Goal: Task Accomplishment & Management: Use online tool/utility

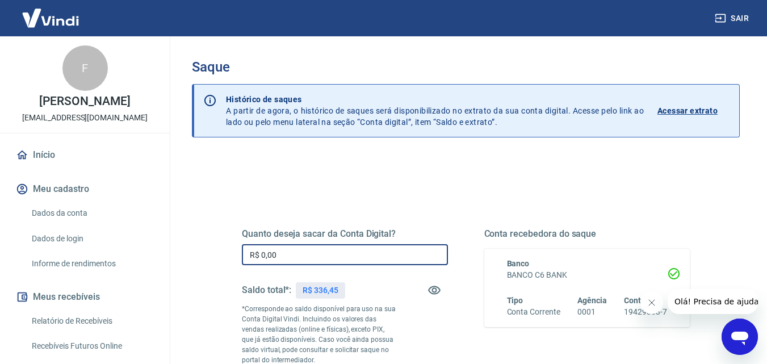
click at [319, 256] on input "R$ 0,00" at bounding box center [345, 254] width 206 height 21
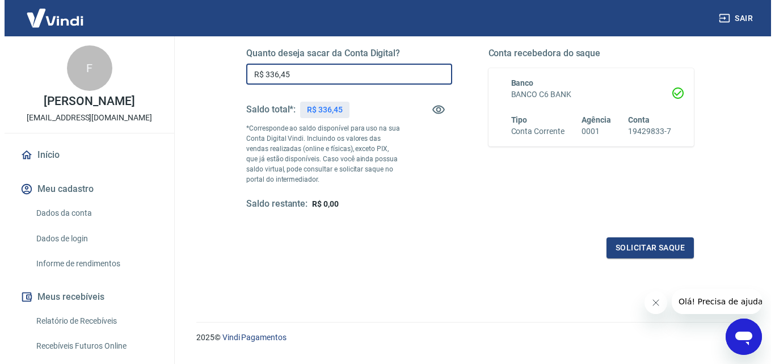
scroll to position [190, 0]
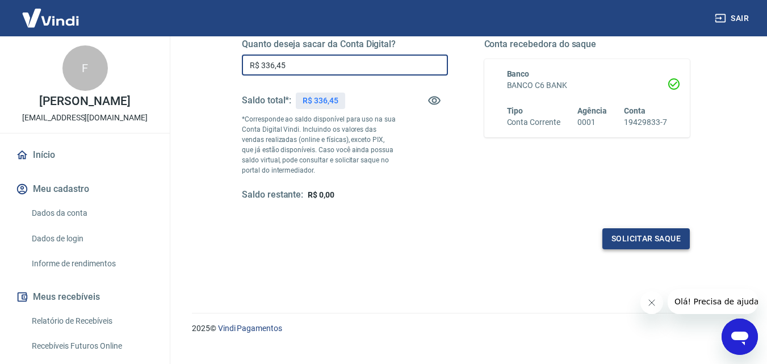
type input "R$ 336,45"
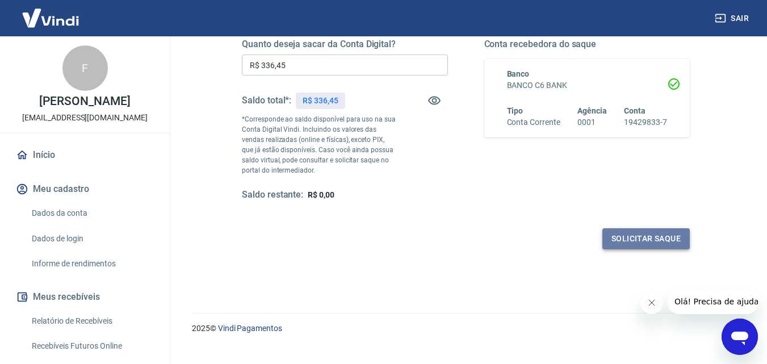
click at [645, 236] on button "Solicitar saque" at bounding box center [645, 238] width 87 height 21
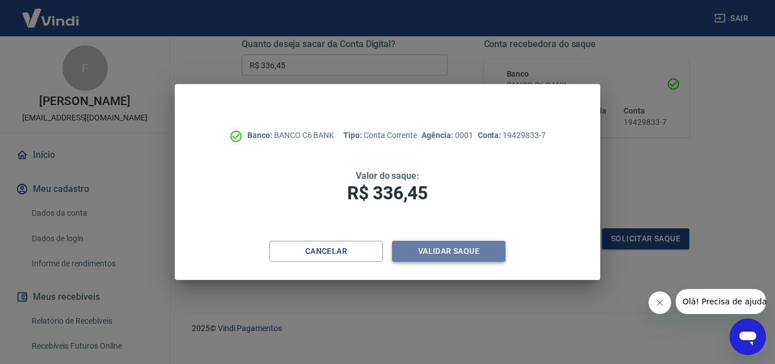
click at [447, 251] on button "Validar saque" at bounding box center [448, 251] width 113 height 21
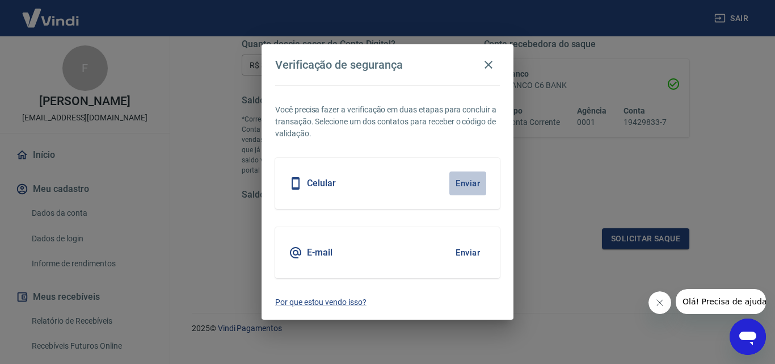
click at [473, 180] on button "Enviar" at bounding box center [467, 183] width 37 height 24
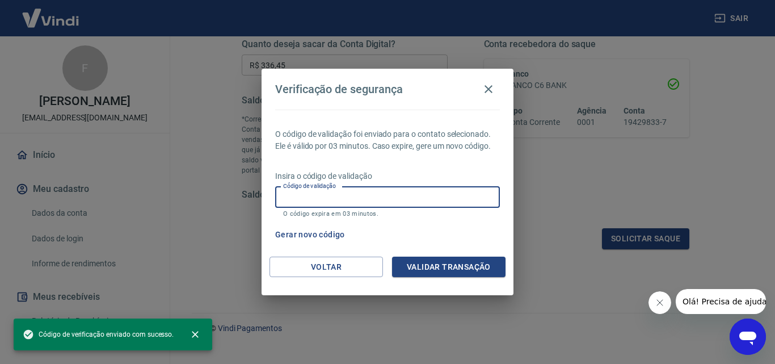
click at [455, 198] on input "Código de validação" at bounding box center [387, 197] width 225 height 21
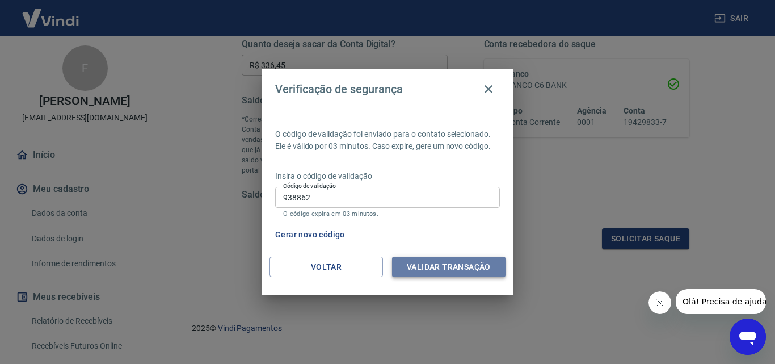
click at [462, 269] on button "Validar transação" at bounding box center [448, 266] width 113 height 21
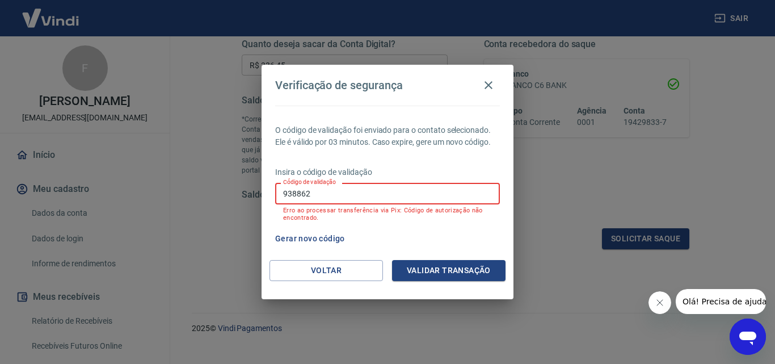
click at [420, 197] on input "938862" at bounding box center [387, 193] width 225 height 21
type input "9"
click at [322, 238] on button "Gerar novo código" at bounding box center [310, 238] width 79 height 21
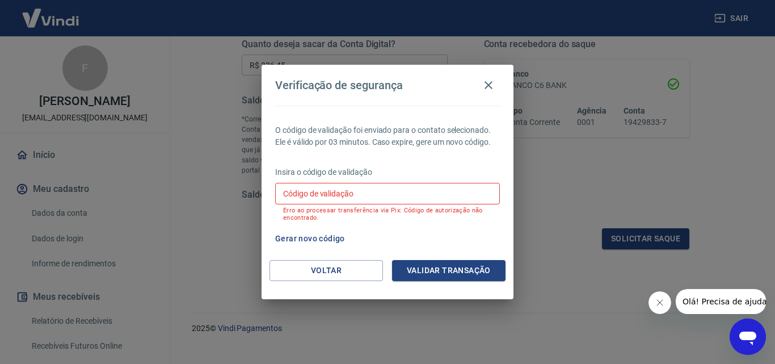
click at [660, 296] on button "Fechar mensagem da empresa" at bounding box center [659, 302] width 23 height 23
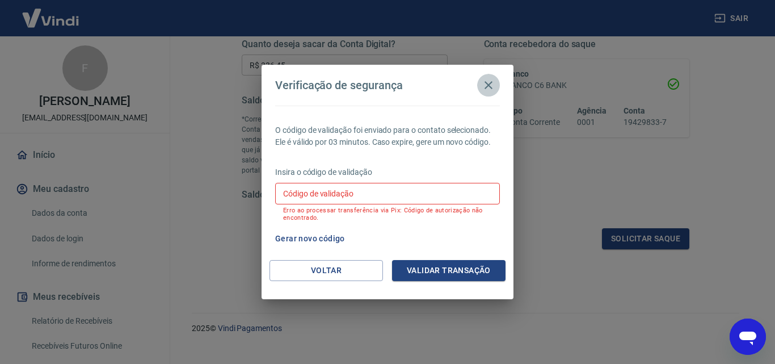
click at [489, 94] on button "button" at bounding box center [488, 85] width 23 height 23
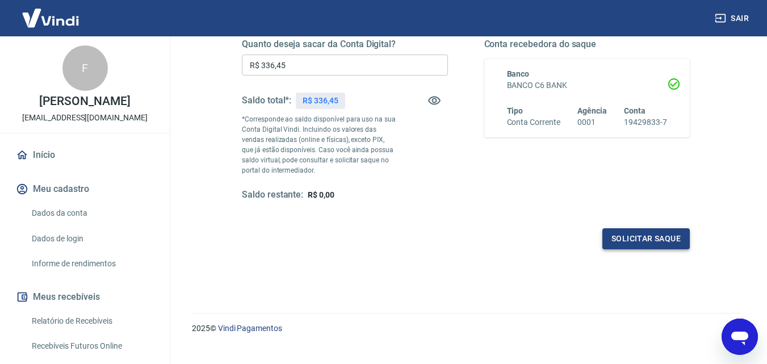
click at [654, 239] on button "Solicitar saque" at bounding box center [645, 238] width 87 height 21
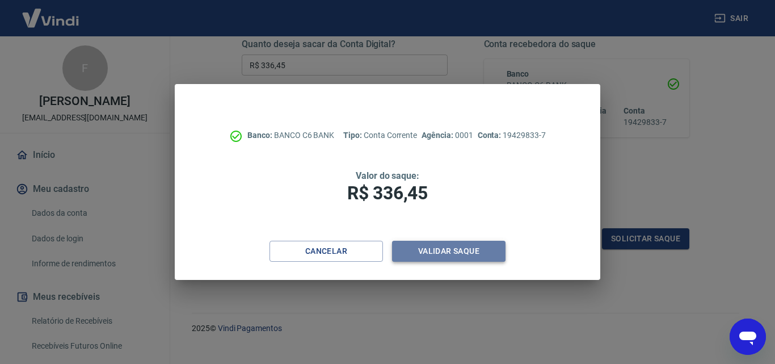
click at [458, 255] on button "Validar saque" at bounding box center [448, 251] width 113 height 21
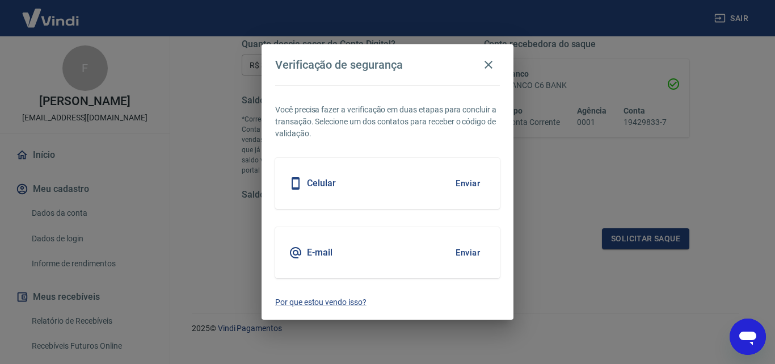
click at [474, 186] on button "Enviar" at bounding box center [467, 183] width 37 height 24
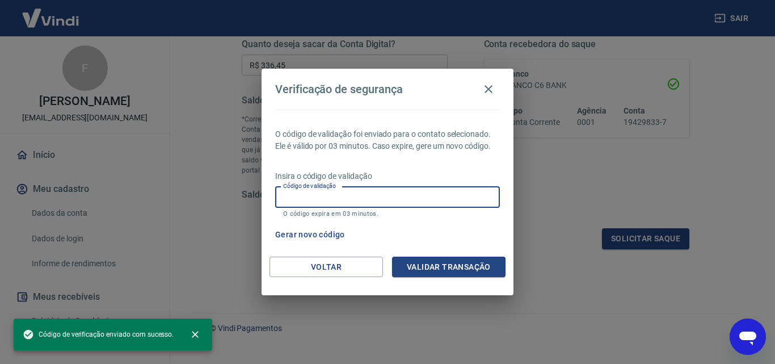
click at [421, 200] on input "Código de validação" at bounding box center [387, 197] width 225 height 21
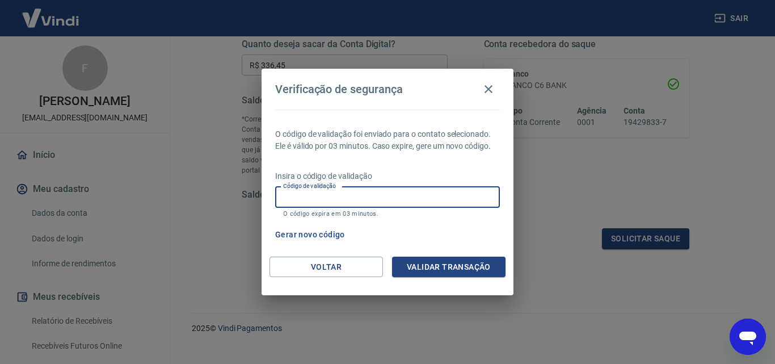
click at [291, 233] on button "Gerar novo código" at bounding box center [310, 234] width 79 height 21
click at [333, 196] on input "Código de validação" at bounding box center [387, 197] width 225 height 21
click at [320, 263] on button "Voltar" at bounding box center [326, 266] width 113 height 21
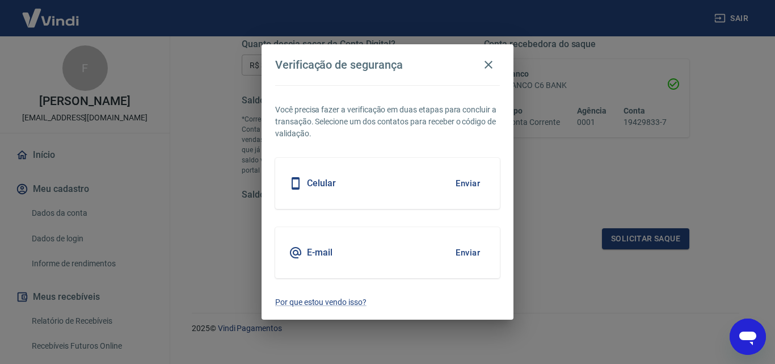
click at [466, 253] on button "Enviar" at bounding box center [467, 253] width 37 height 24
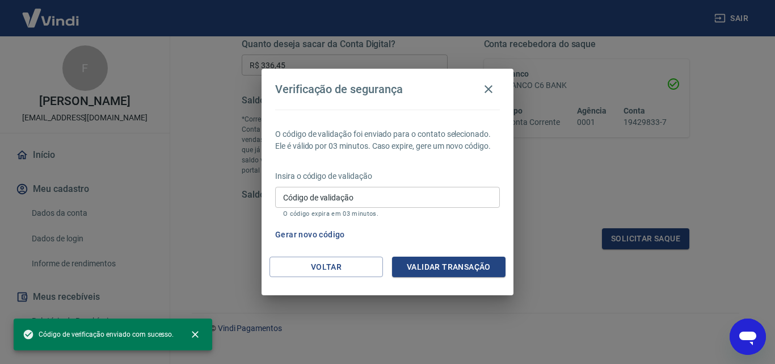
click at [424, 201] on input "Código de validação" at bounding box center [387, 197] width 225 height 21
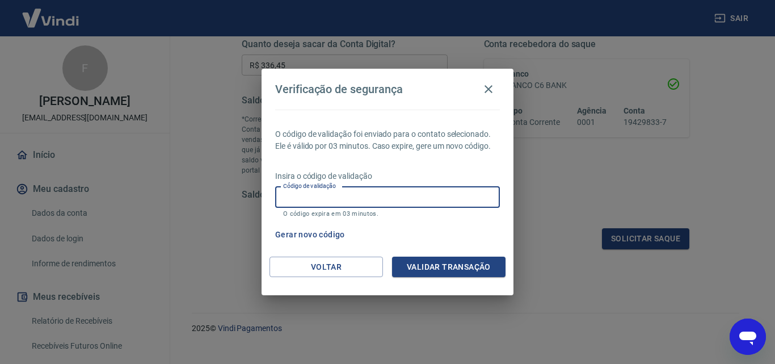
click at [424, 201] on input "Código de validação" at bounding box center [387, 197] width 225 height 21
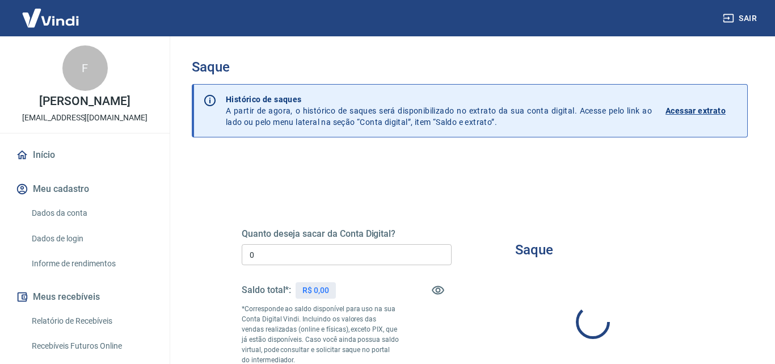
type input "R$ 0,00"
